Goal: Navigation & Orientation: Find specific page/section

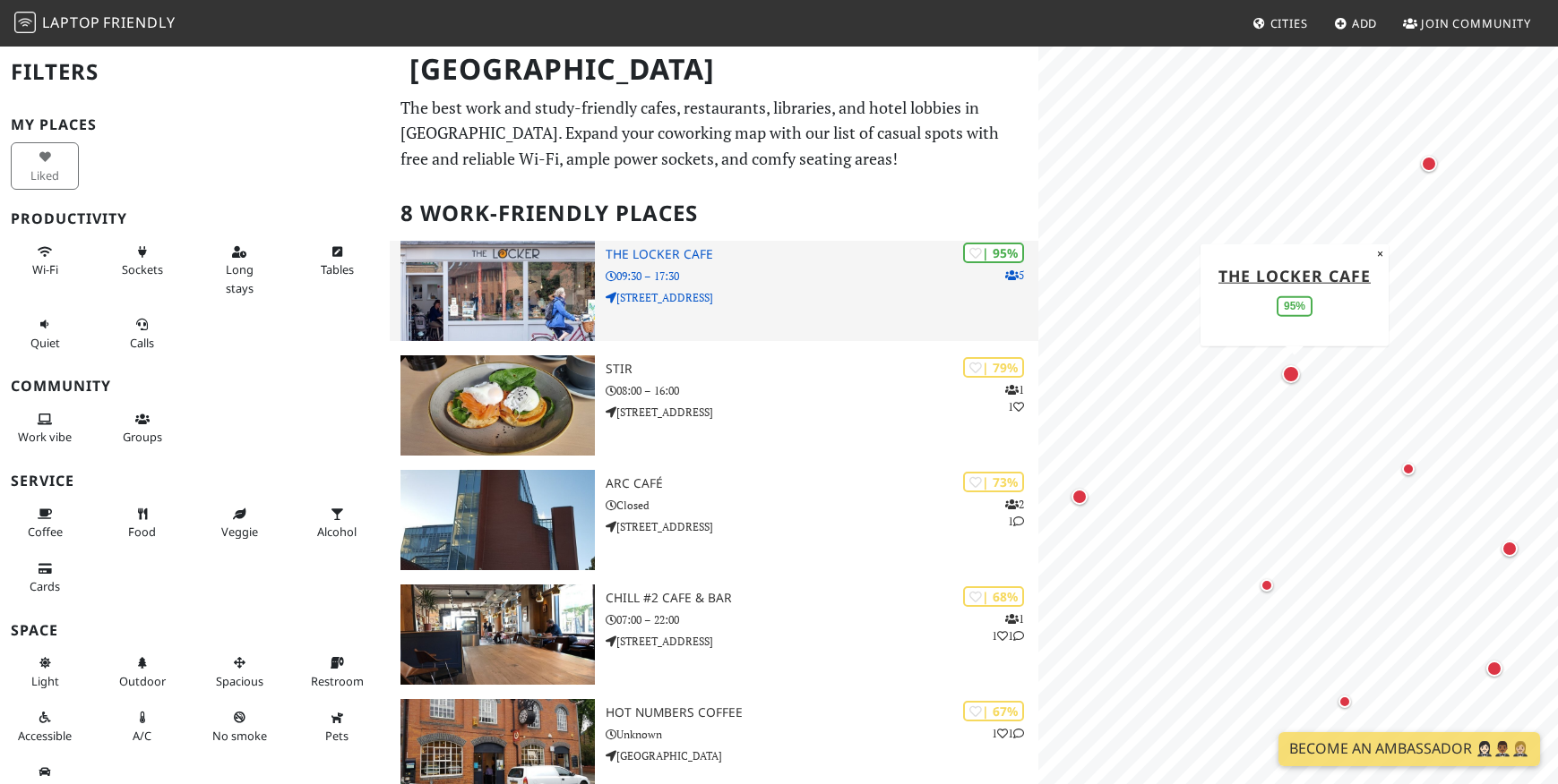
click at [687, 248] on h3 "The Locker Cafe" at bounding box center [822, 255] width 433 height 15
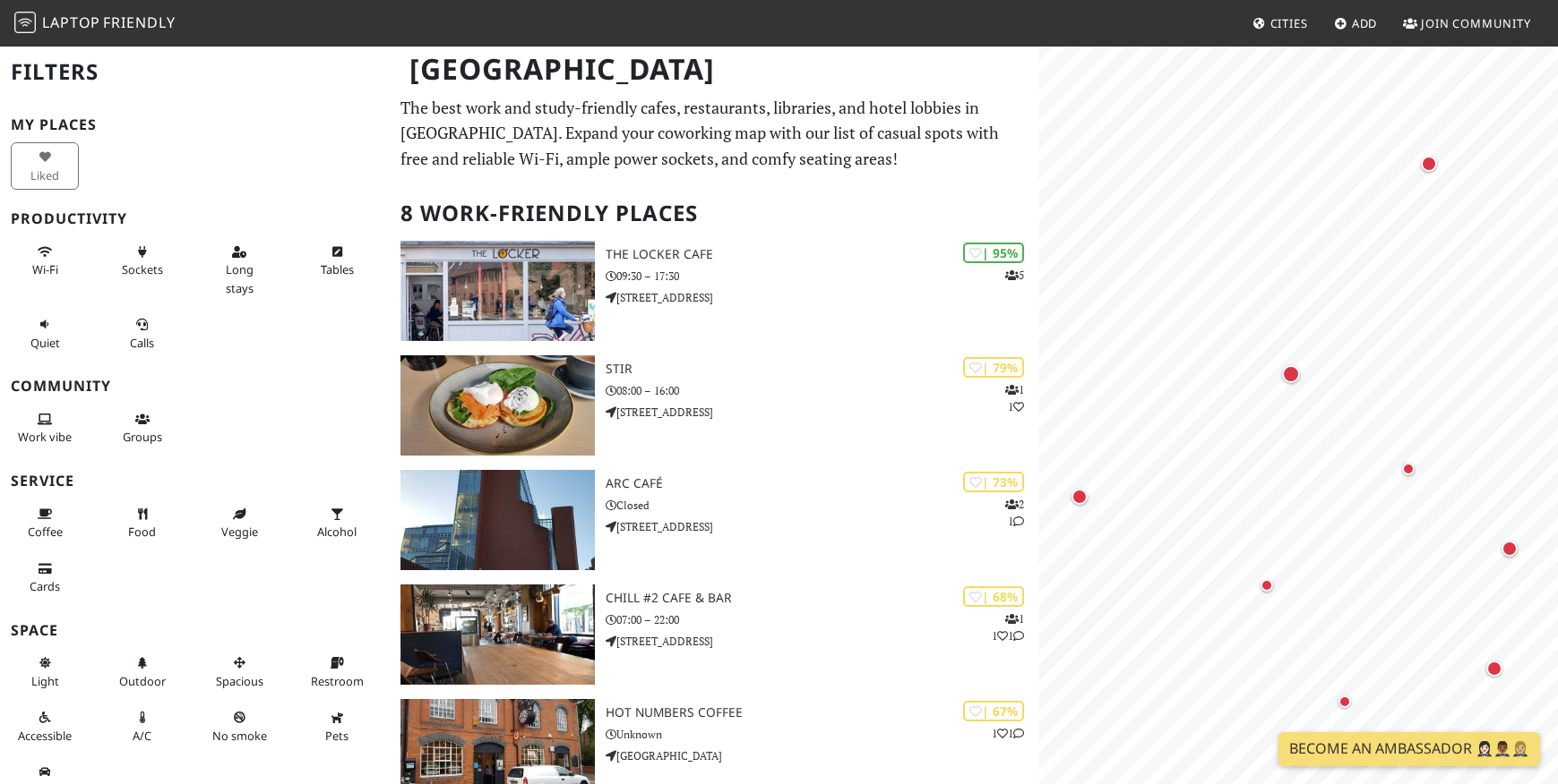
click at [168, 158] on div "Liked" at bounding box center [195, 166] width 390 height 55
click at [129, 30] on span "Friendly" at bounding box center [139, 22] width 71 height 19
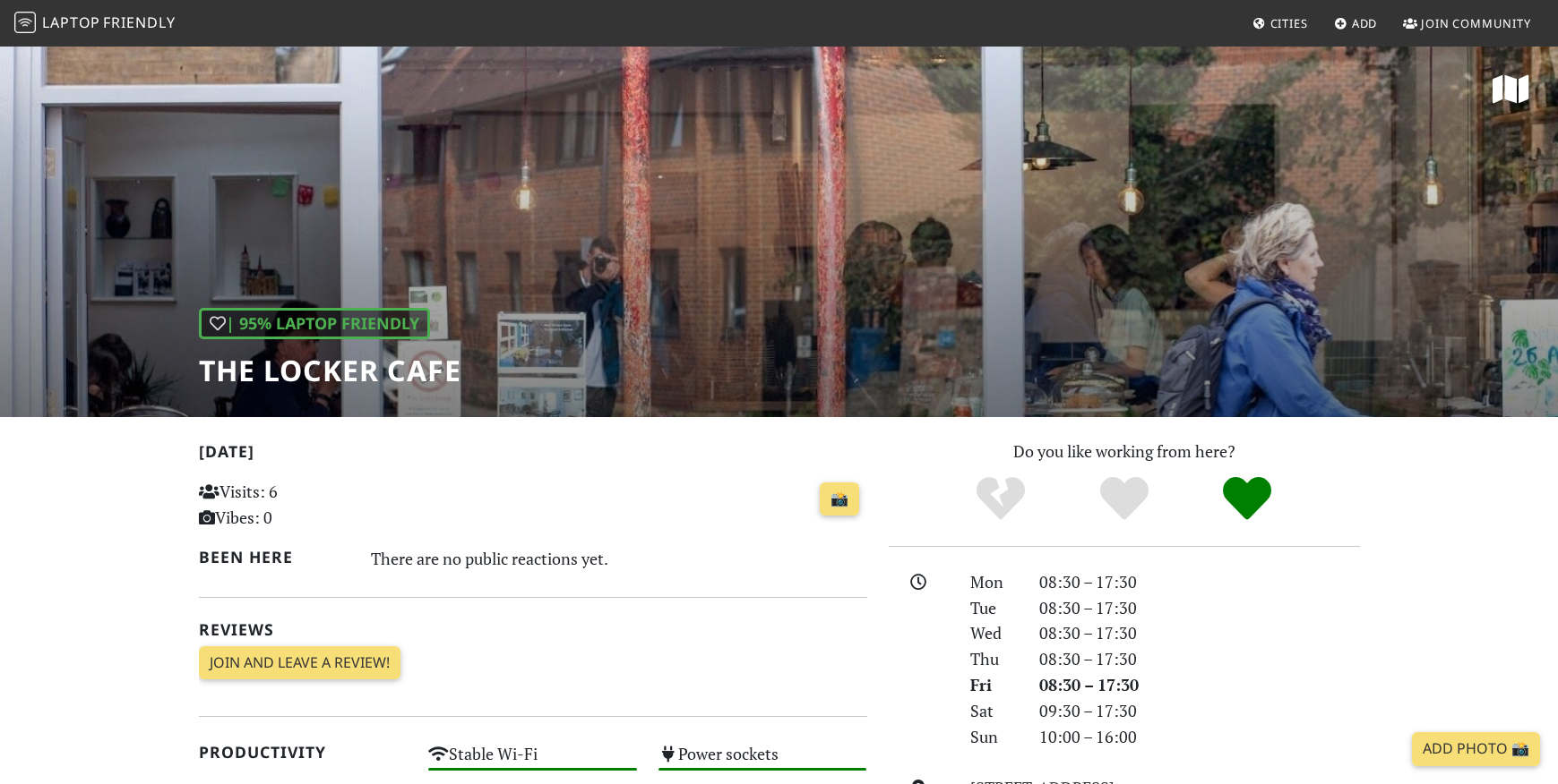
click at [677, 481] on div "📸" at bounding box center [647, 500] width 438 height 48
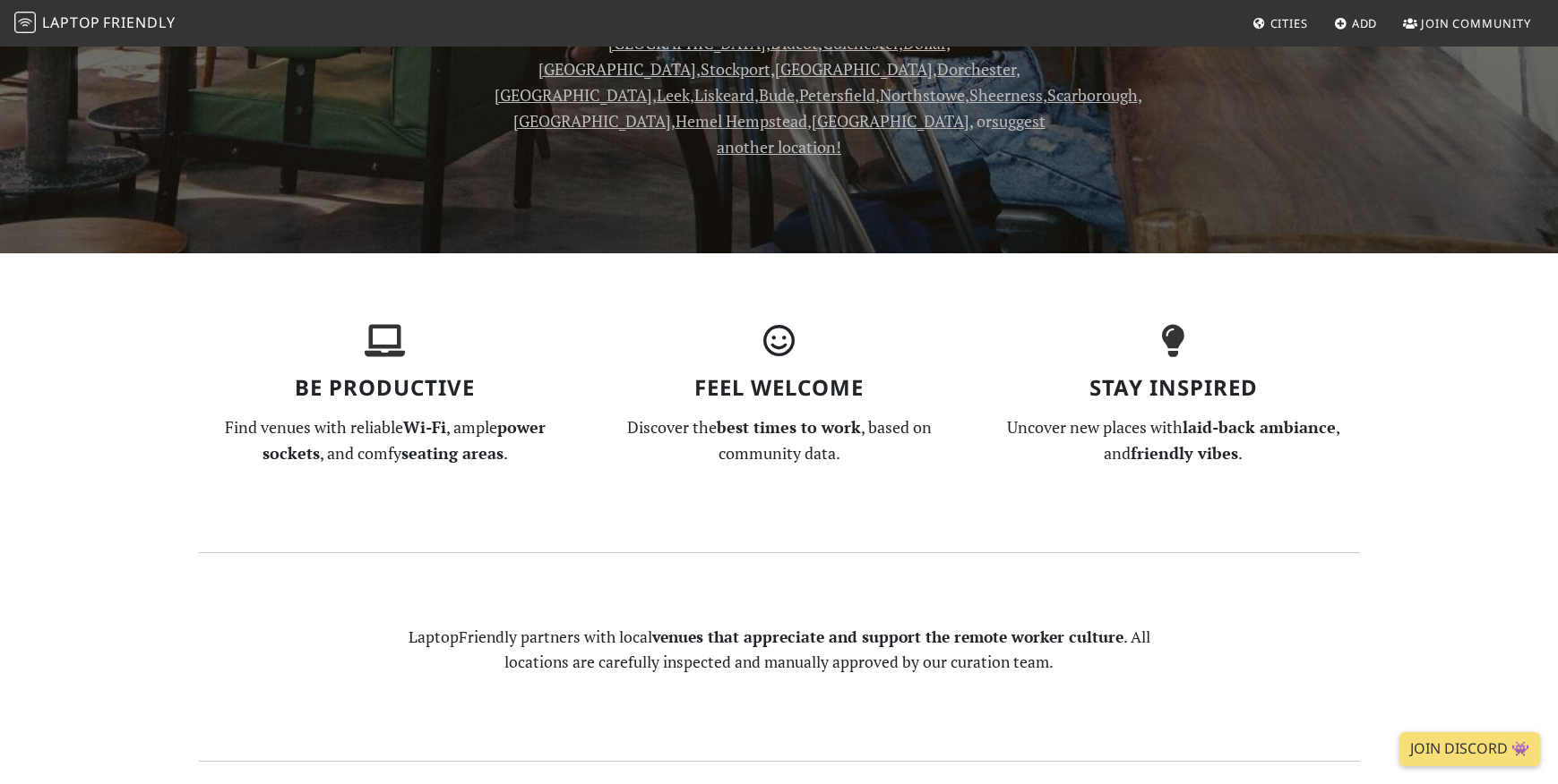
scroll to position [1046, 0]
